Goal: Task Accomplishment & Management: Complete application form

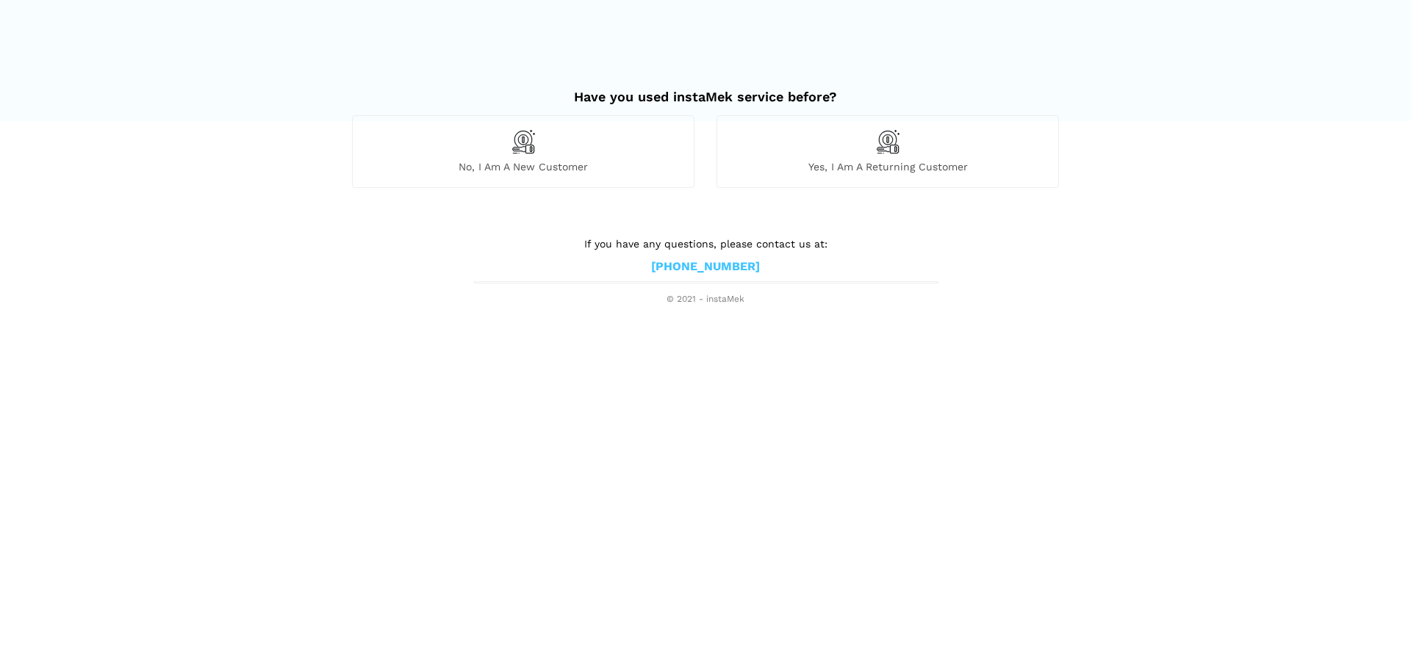
click at [500, 158] on div "No, I am a new customer" at bounding box center [523, 151] width 342 height 72
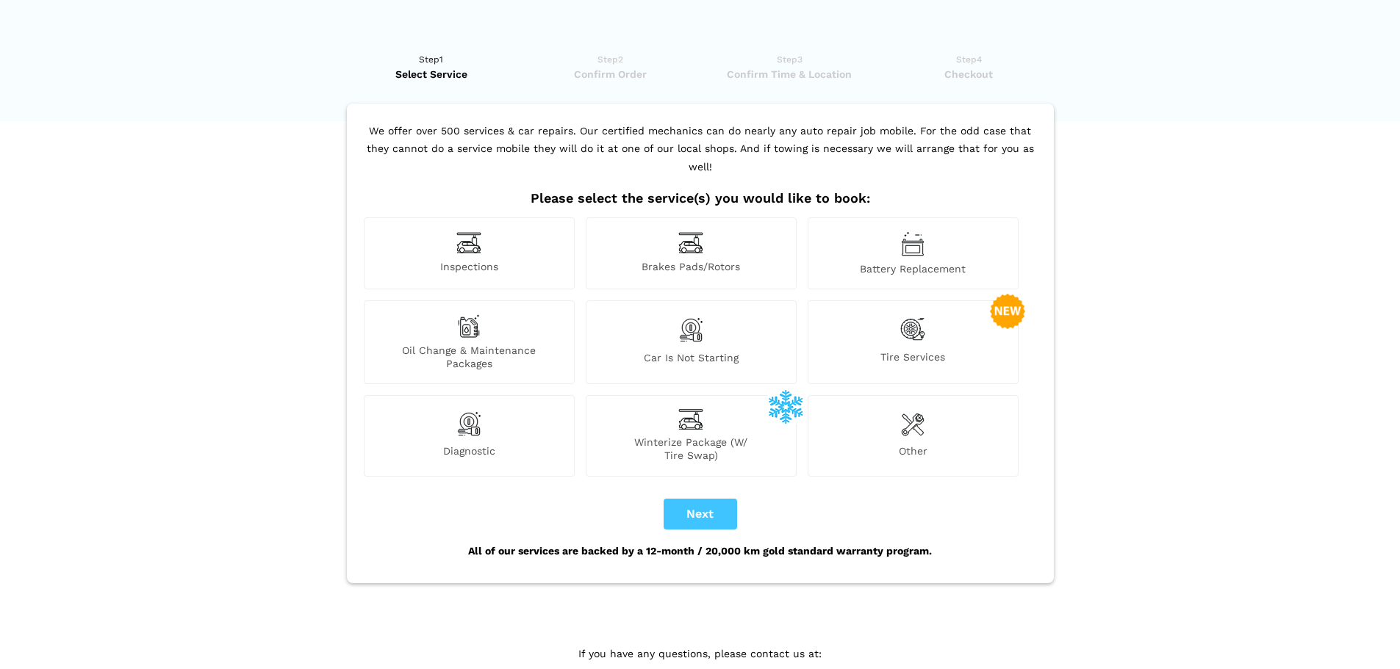
click at [924, 350] on span "Tire Services" at bounding box center [912, 360] width 209 height 20
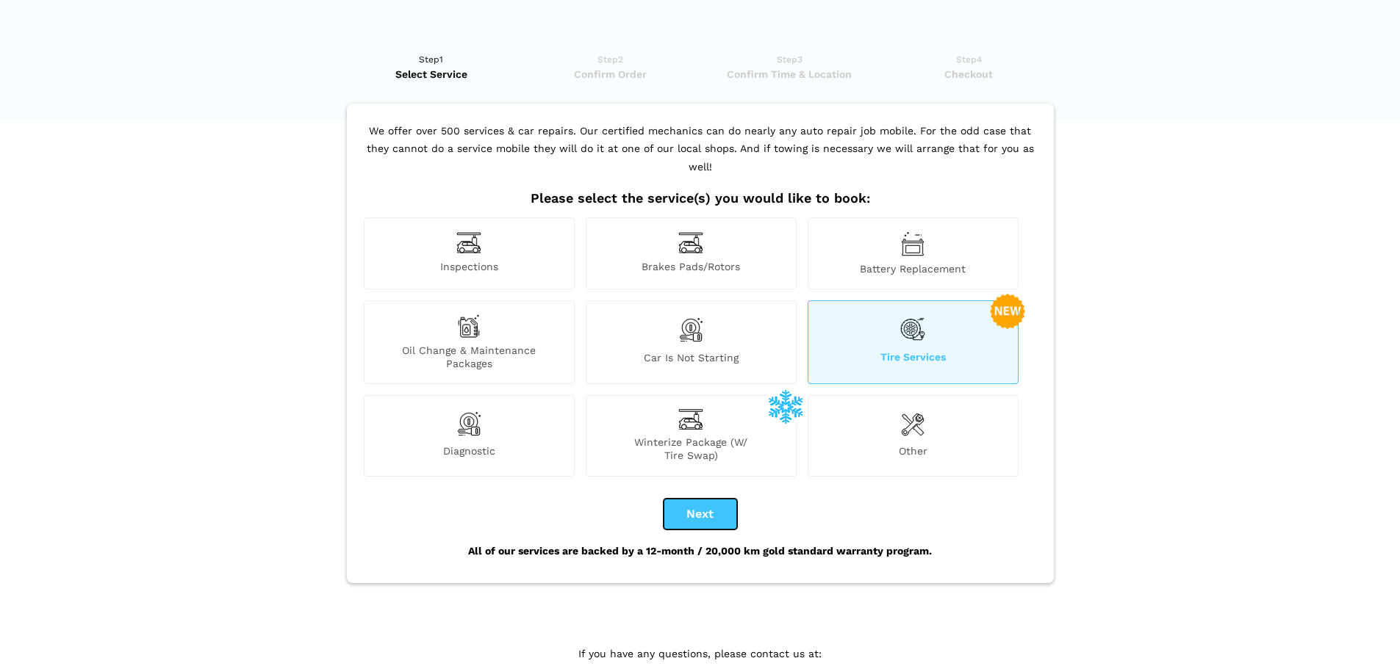
click at [715, 508] on button "Next" at bounding box center [700, 514] width 73 height 31
checkbox input "true"
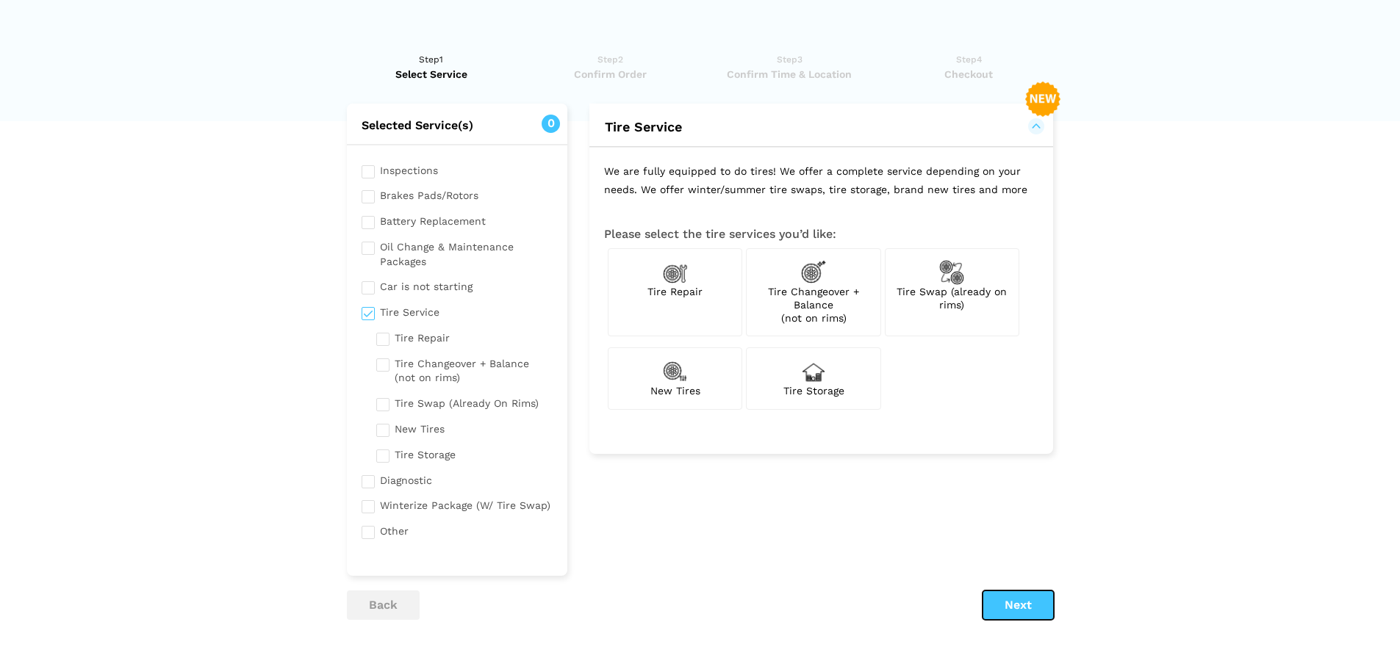
click at [1049, 601] on button "Next" at bounding box center [1017, 605] width 71 height 29
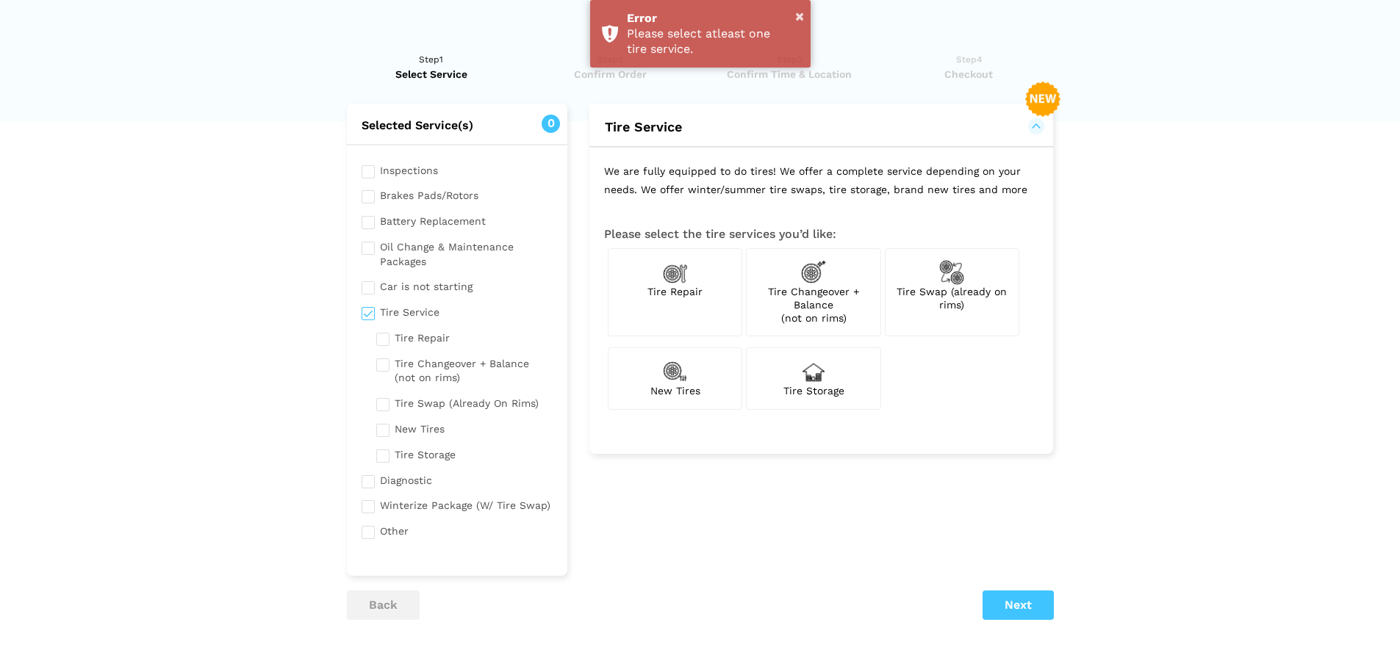
click at [378, 427] on input "checkbox" at bounding box center [464, 428] width 177 height 18
checkbox input "true"
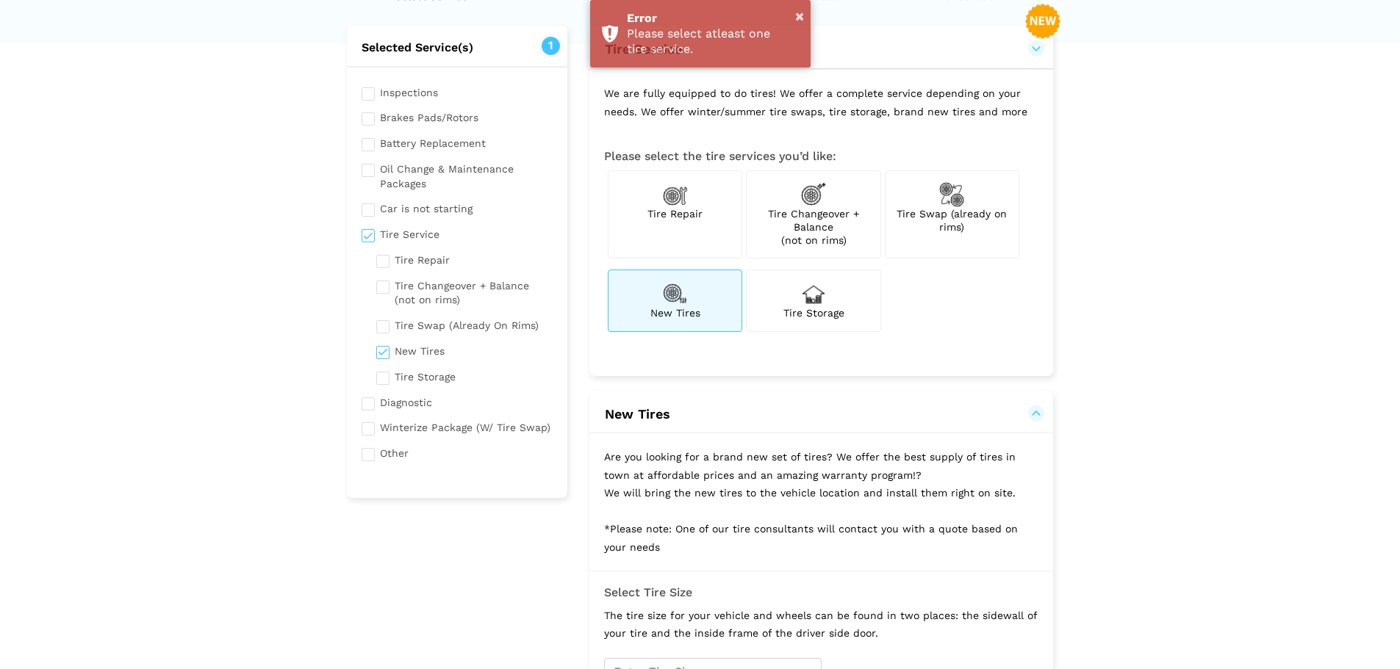
scroll to position [367, 0]
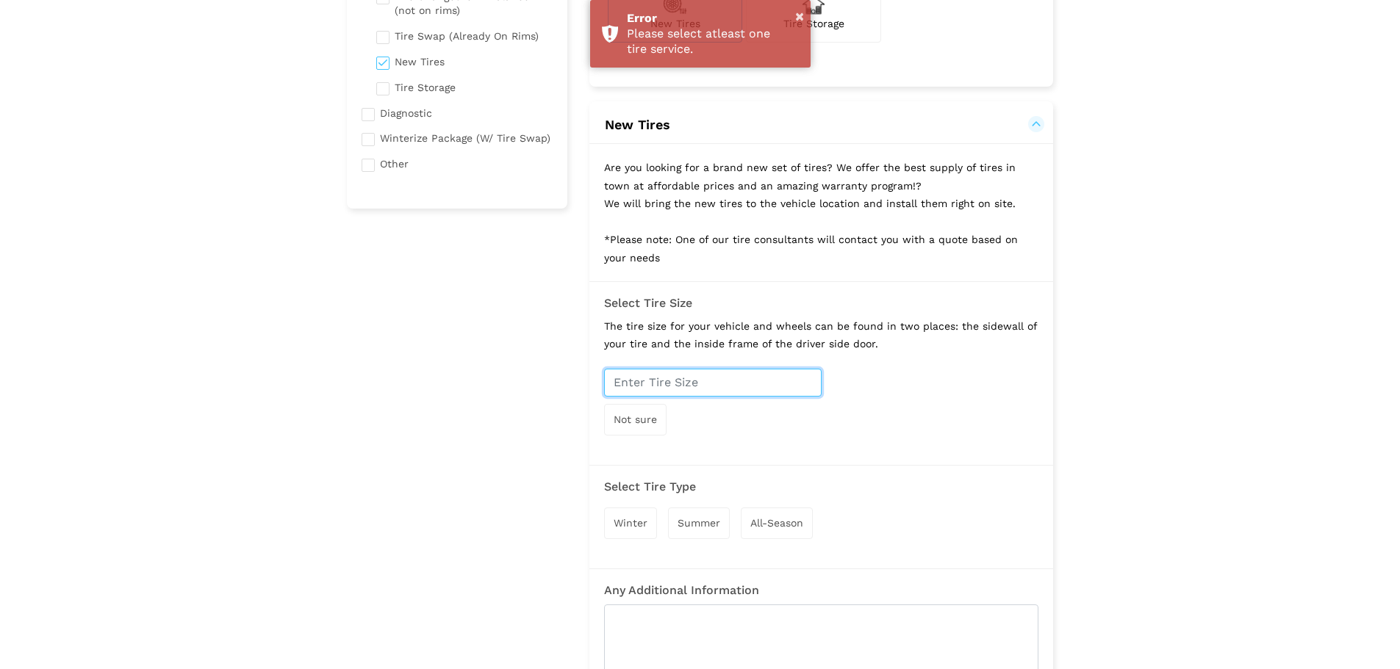
click at [718, 392] on input "text" at bounding box center [712, 383] width 217 height 28
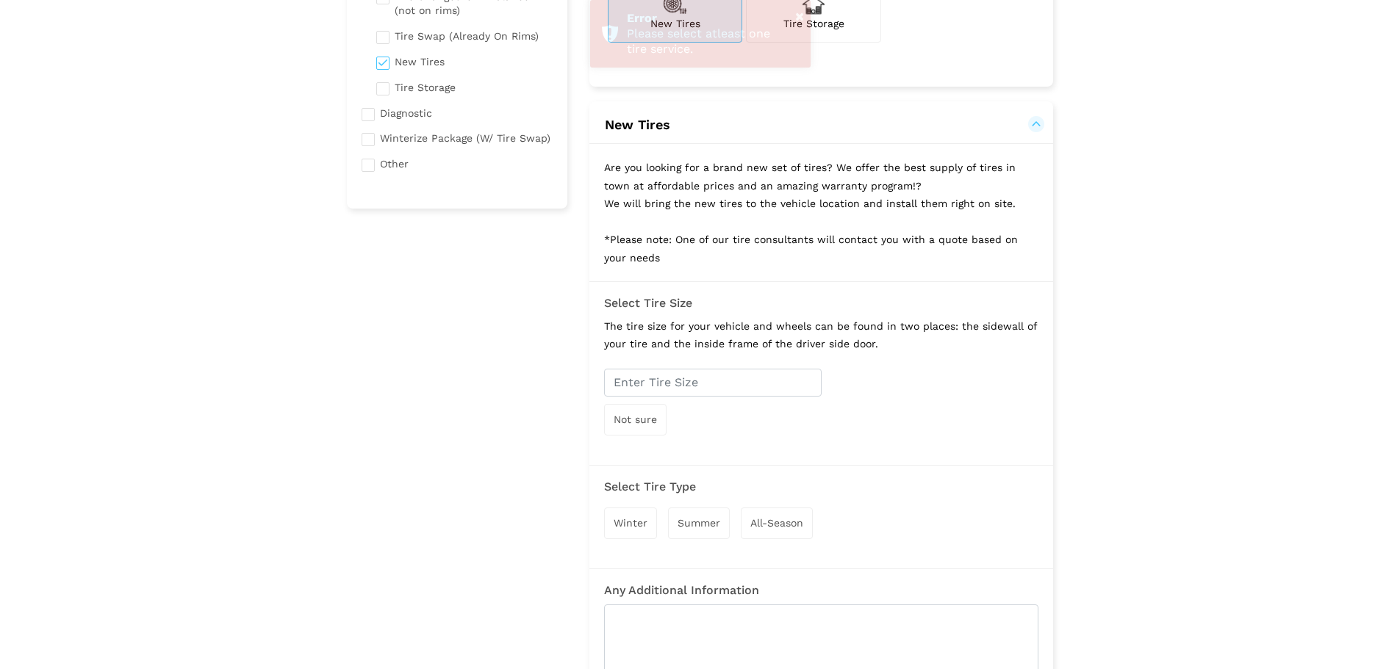
click at [400, 121] on input "checkbox" at bounding box center [458, 112] width 192 height 18
checkbox input "true"
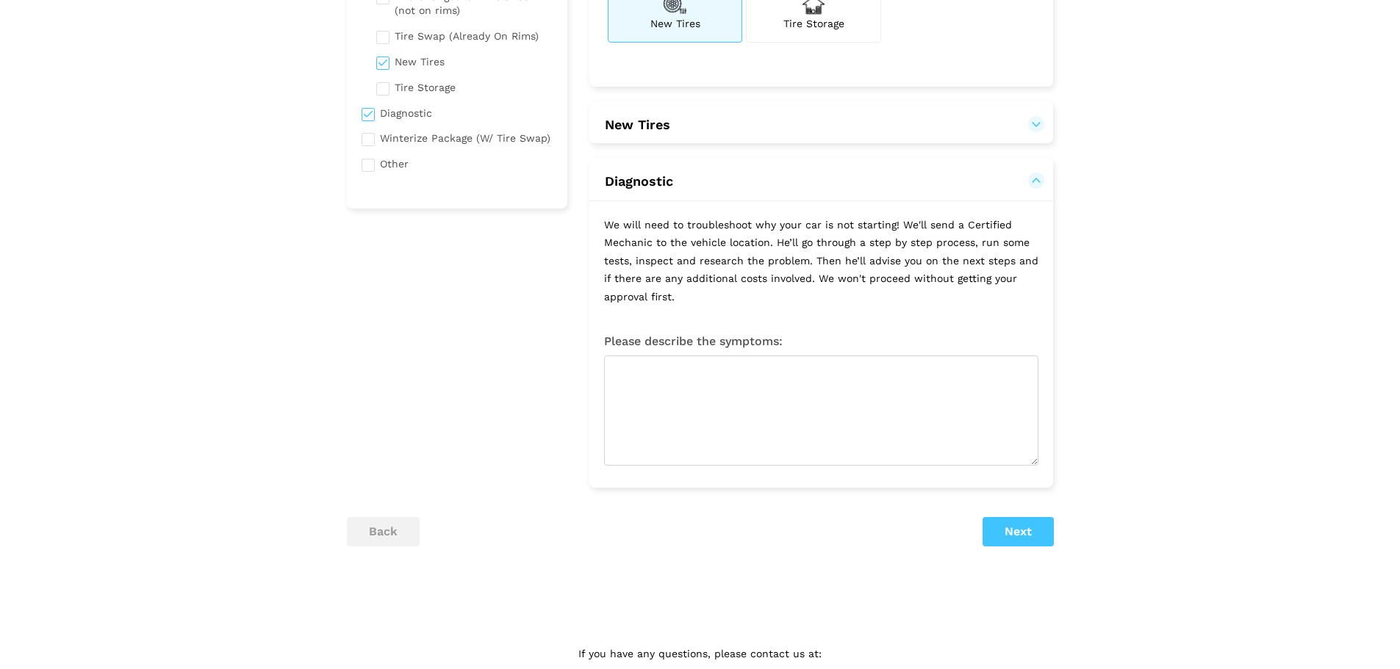
click at [423, 63] on input "checkbox" at bounding box center [464, 60] width 177 height 18
checkbox input "false"
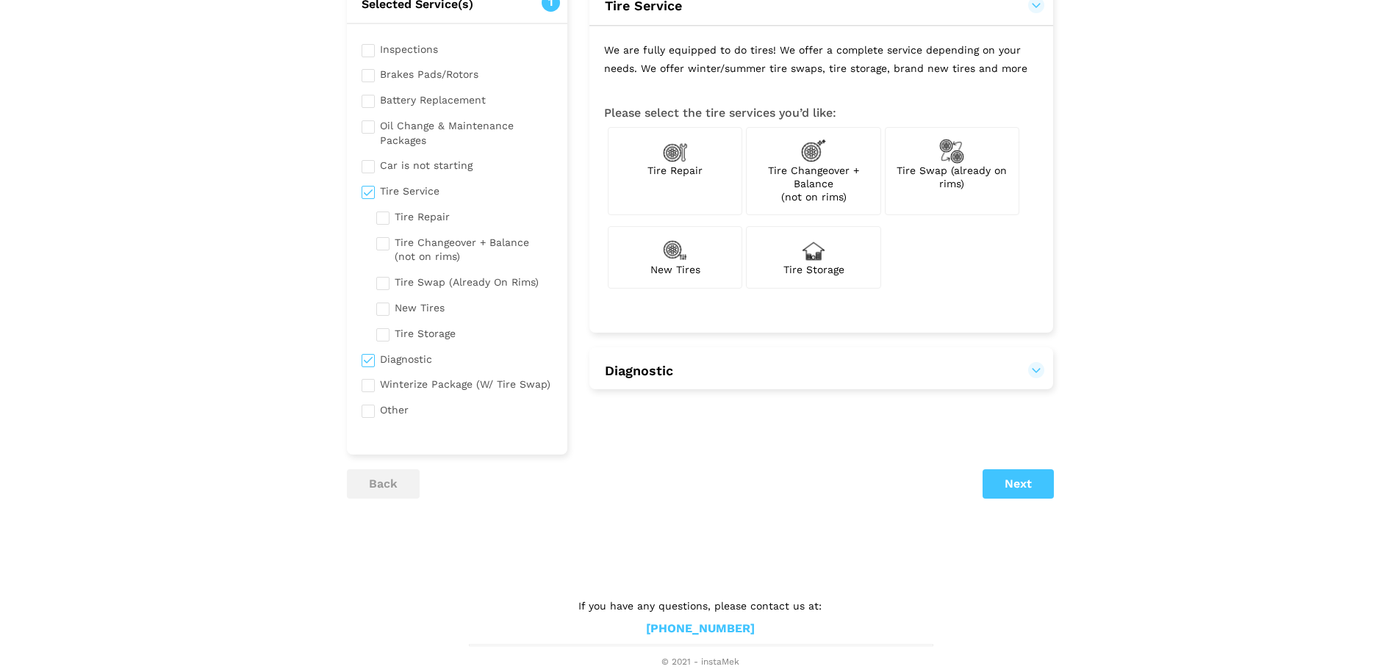
scroll to position [121, 0]
click at [1024, 483] on button "Next" at bounding box center [1017, 484] width 71 height 29
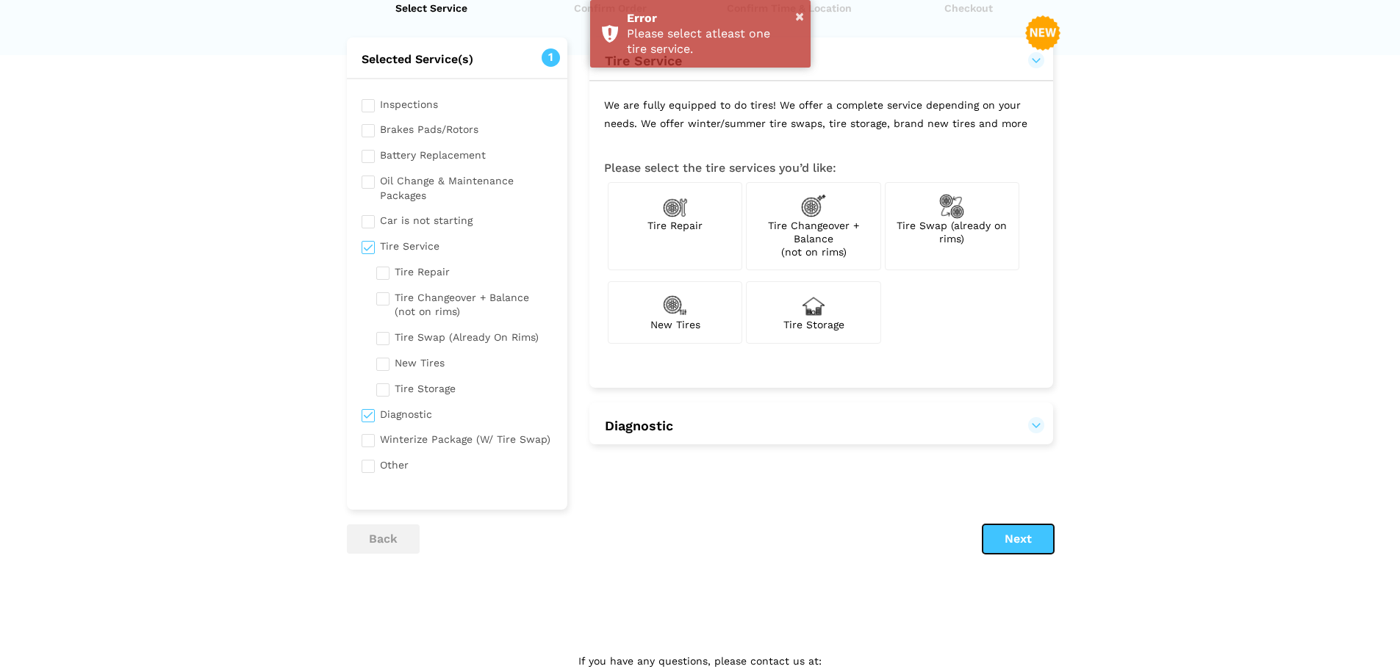
scroll to position [0, 0]
